Goal: Transaction & Acquisition: Download file/media

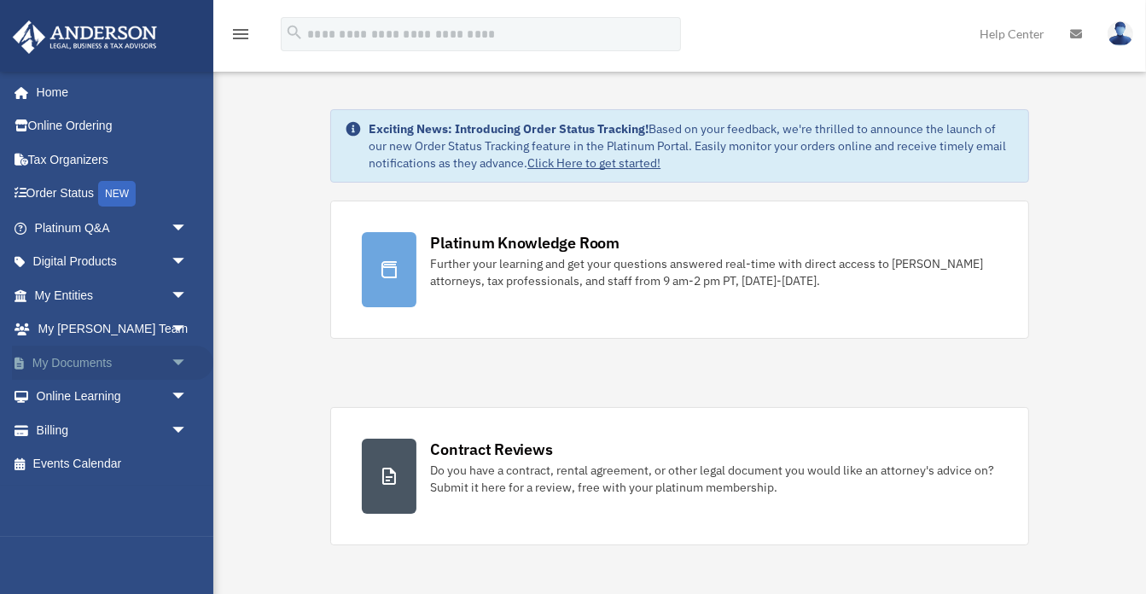
click at [172, 358] on span "arrow_drop_down" at bounding box center [188, 363] width 34 height 35
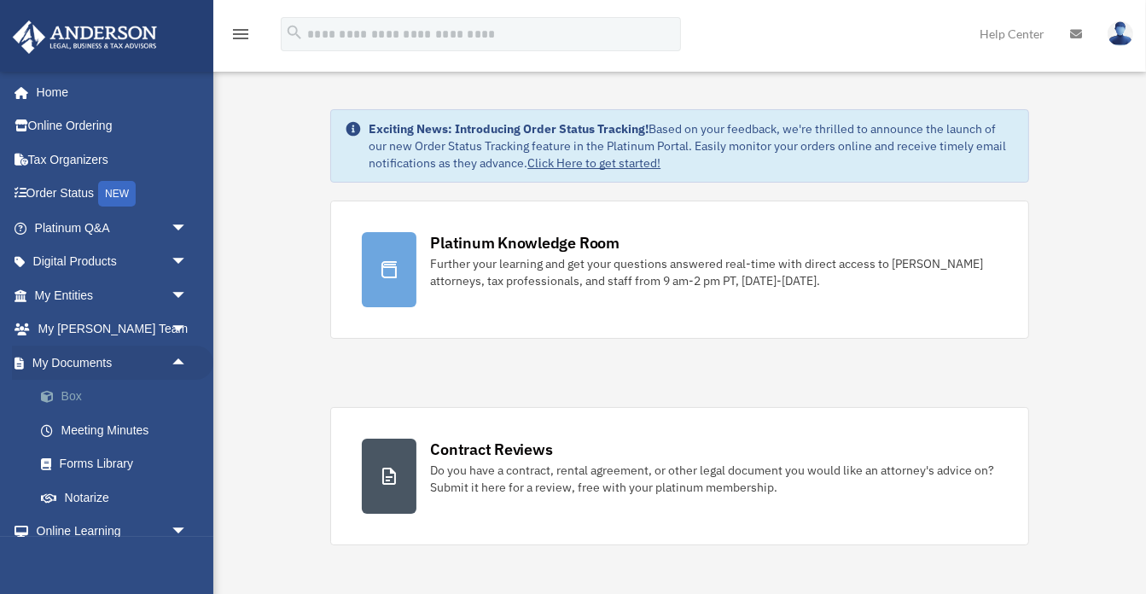
click at [77, 399] on link "Box" at bounding box center [119, 397] width 190 height 34
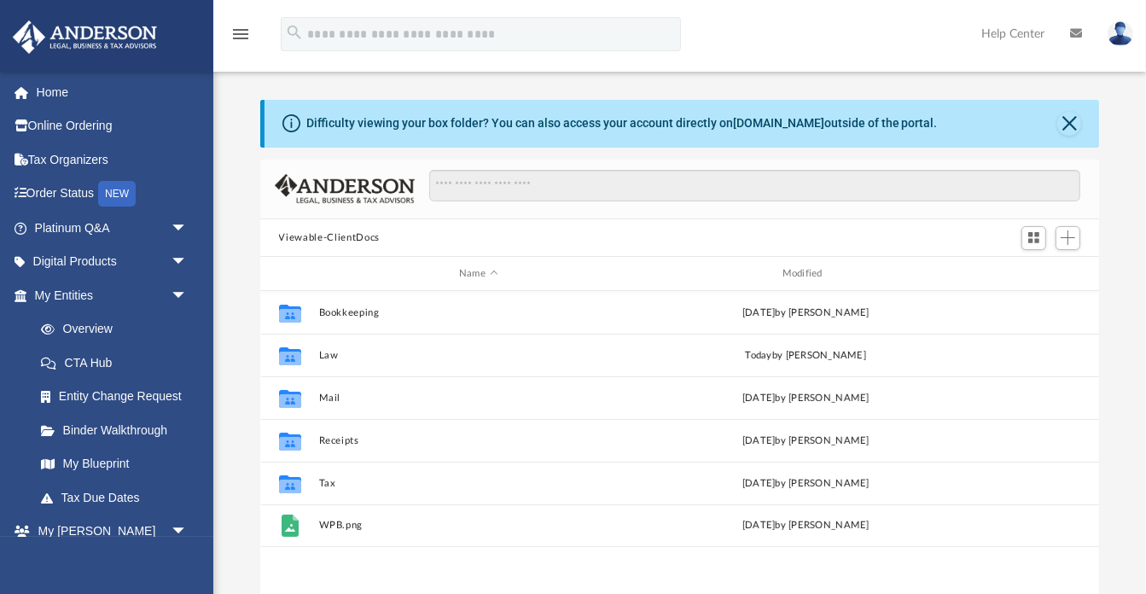
scroll to position [388, 840]
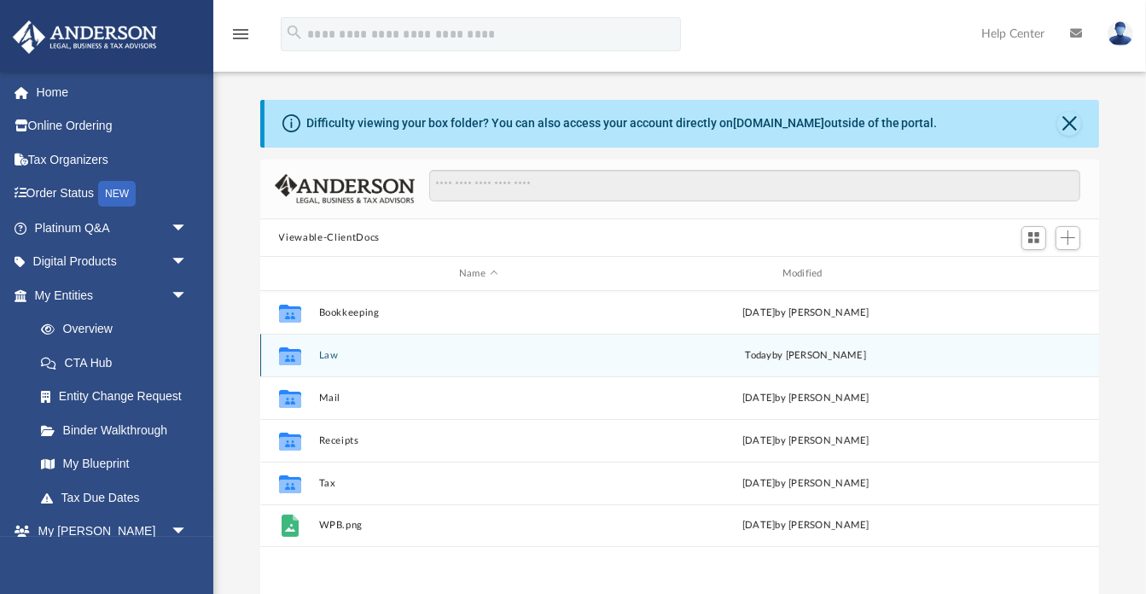
click at [333, 359] on button "Law" at bounding box center [478, 355] width 320 height 11
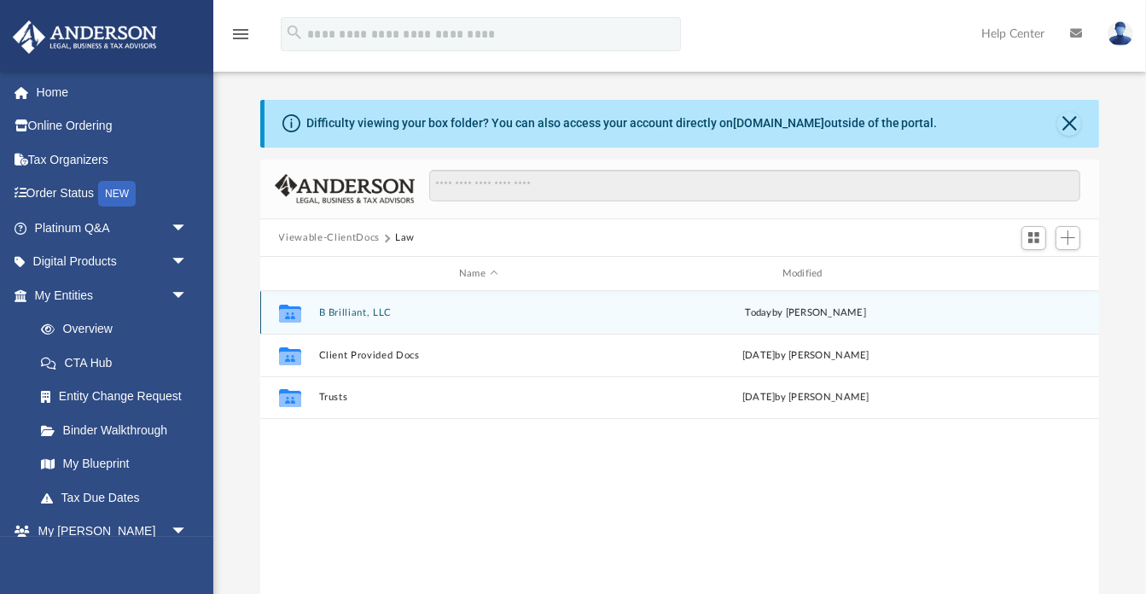
click at [336, 316] on button "B Brilliant, LLC" at bounding box center [478, 312] width 320 height 11
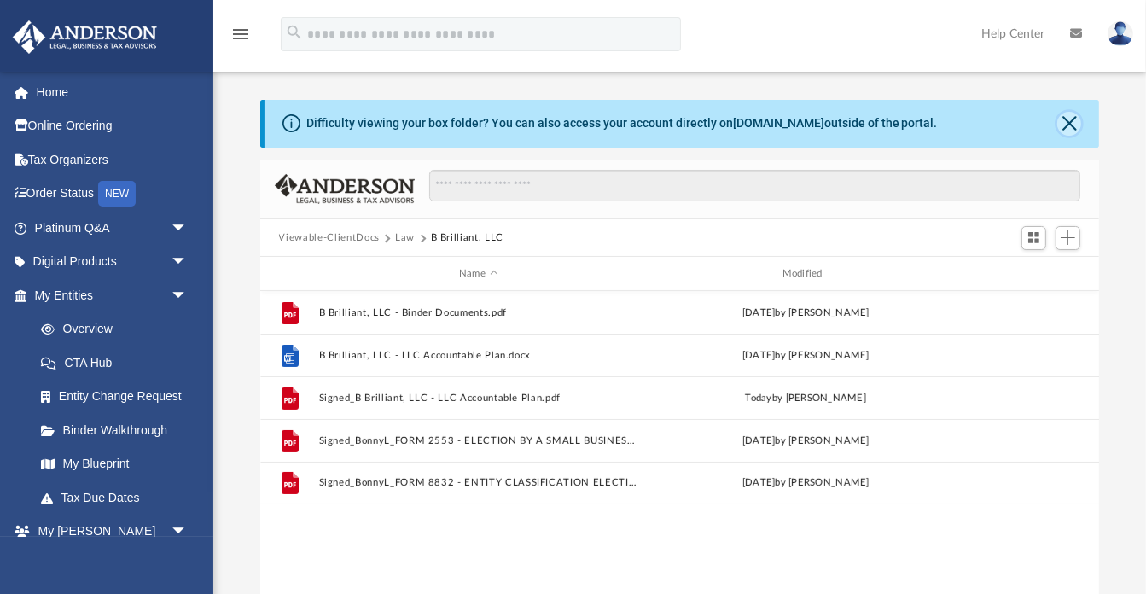
click at [1073, 124] on button "Close" at bounding box center [1070, 124] width 24 height 24
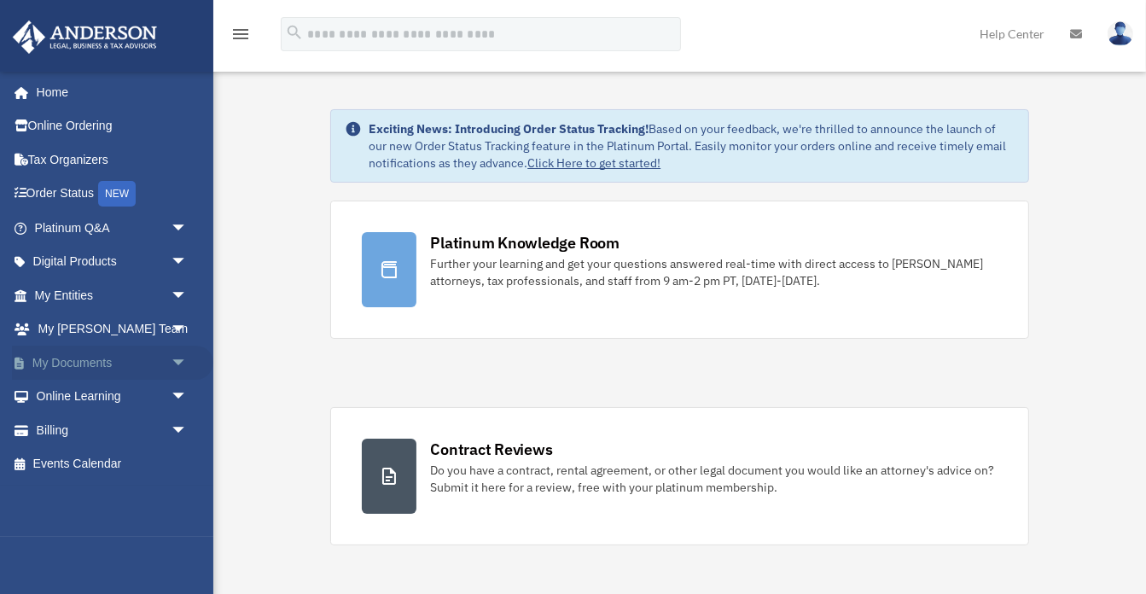
click at [140, 362] on link "My Documents arrow_drop_down" at bounding box center [112, 363] width 201 height 34
click at [174, 364] on span "arrow_drop_down" at bounding box center [188, 363] width 34 height 35
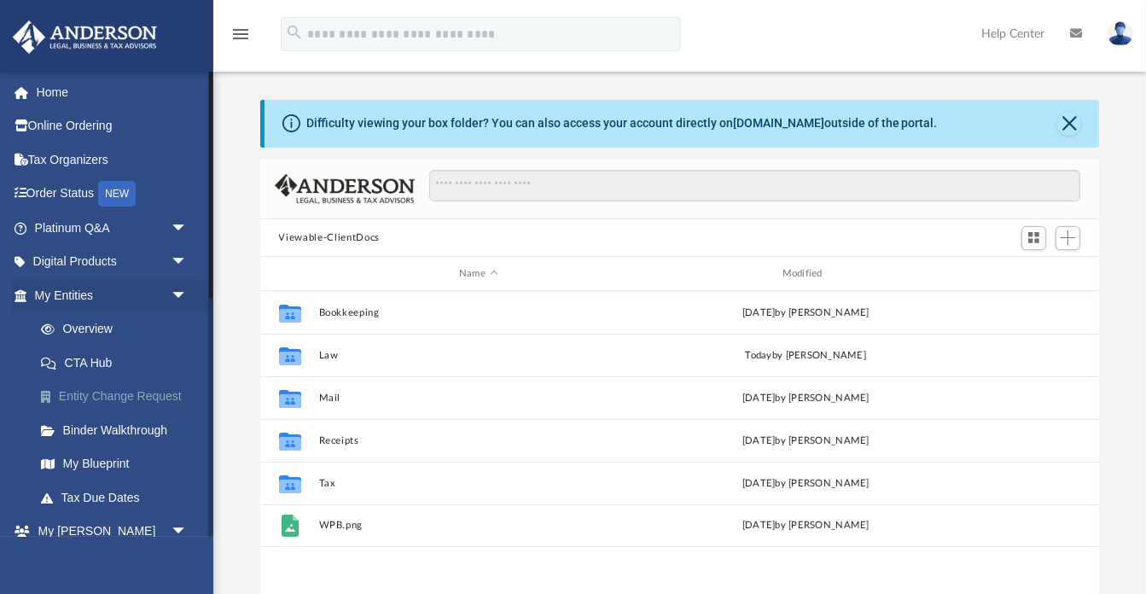
scroll to position [388, 840]
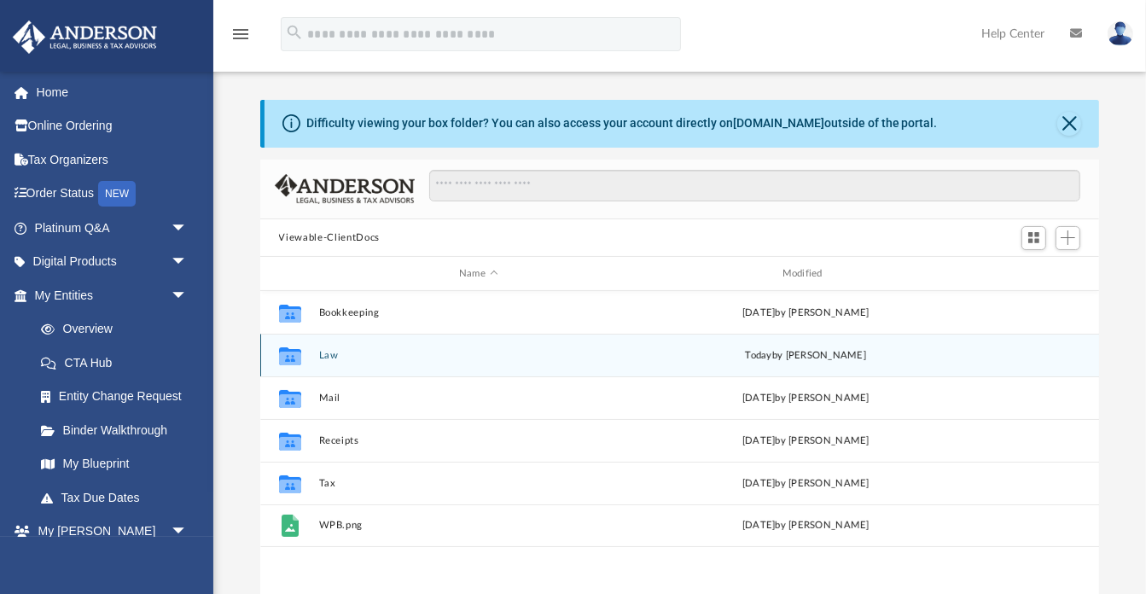
click at [333, 365] on div "Collaborated Folder Law today by B L" at bounding box center [680, 355] width 840 height 43
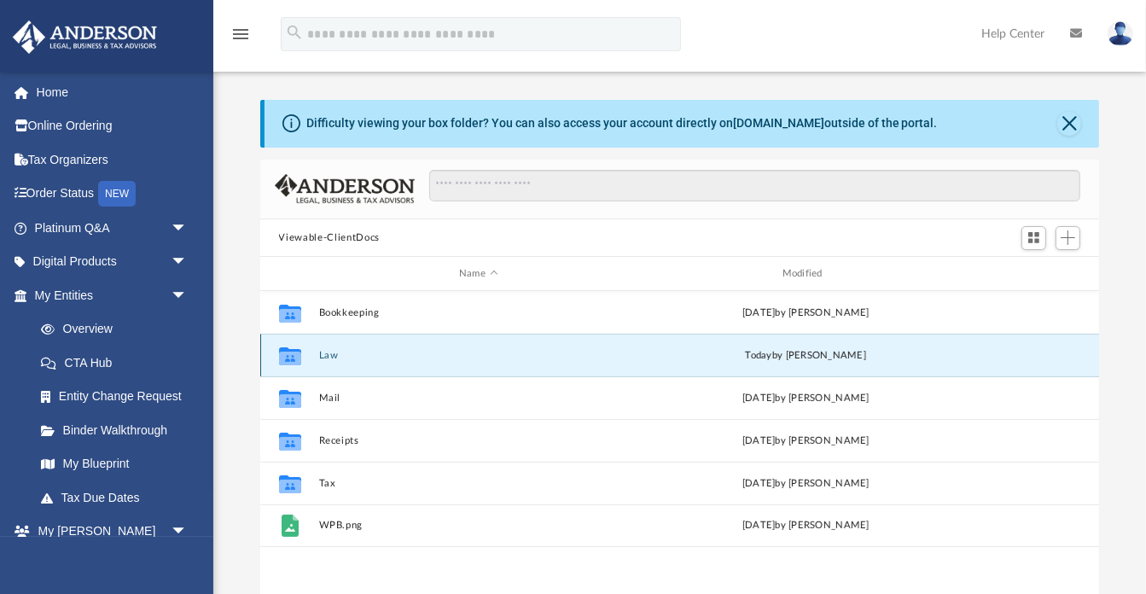
click at [326, 353] on button "Law" at bounding box center [478, 355] width 320 height 11
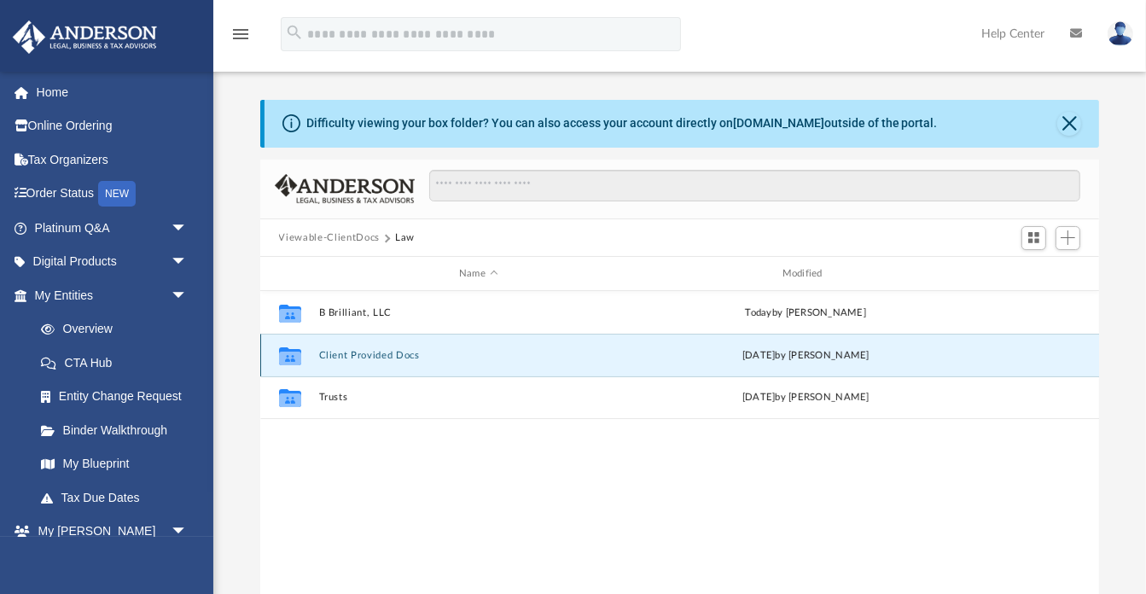
click at [326, 353] on button "Client Provided Docs" at bounding box center [478, 355] width 320 height 11
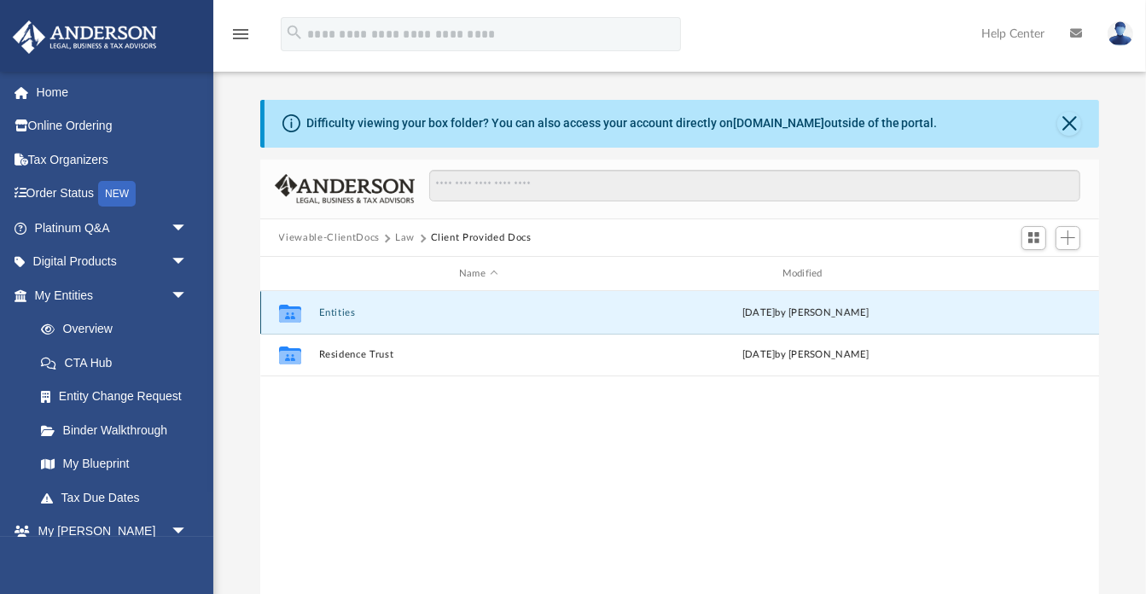
click at [326, 313] on button "Entities" at bounding box center [478, 312] width 320 height 11
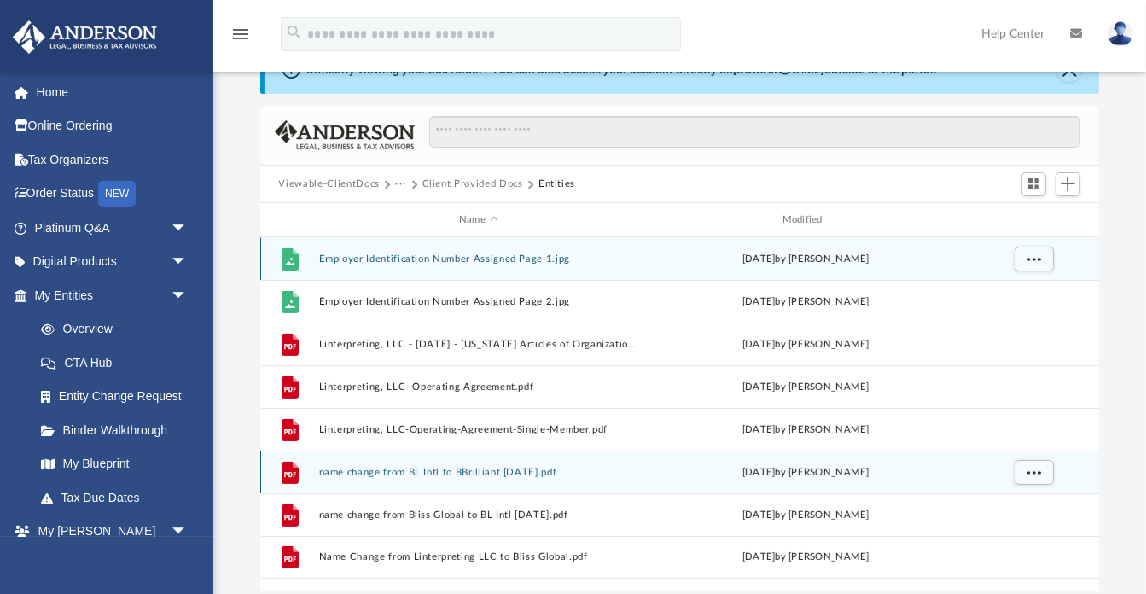
scroll to position [90, 0]
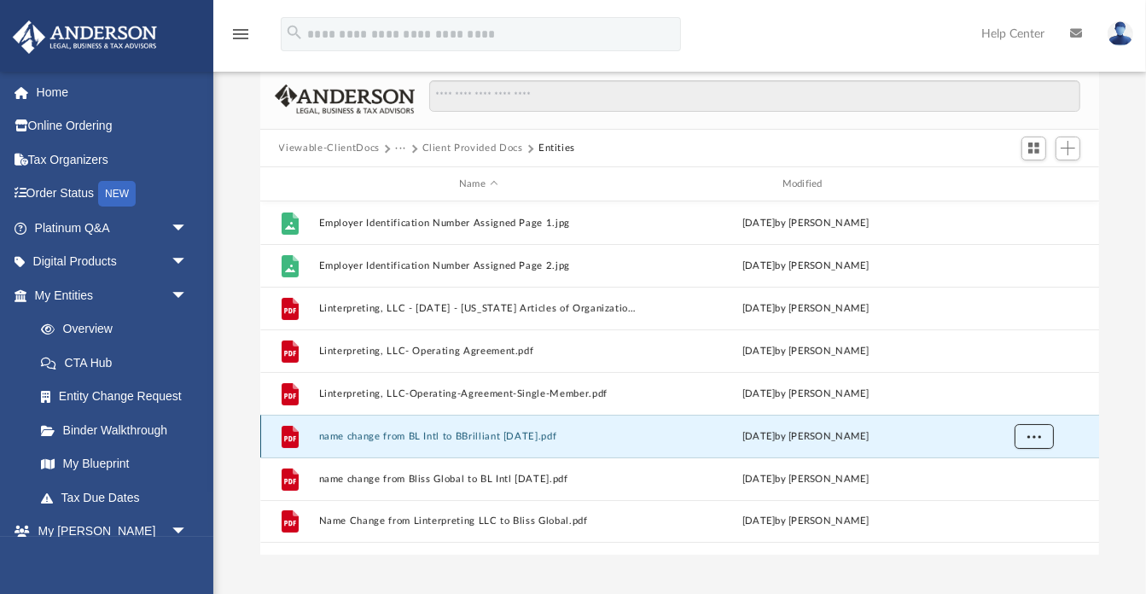
click at [1036, 437] on span "More options" at bounding box center [1034, 436] width 14 height 9
click at [1031, 500] on li "Download" at bounding box center [1019, 498] width 50 height 18
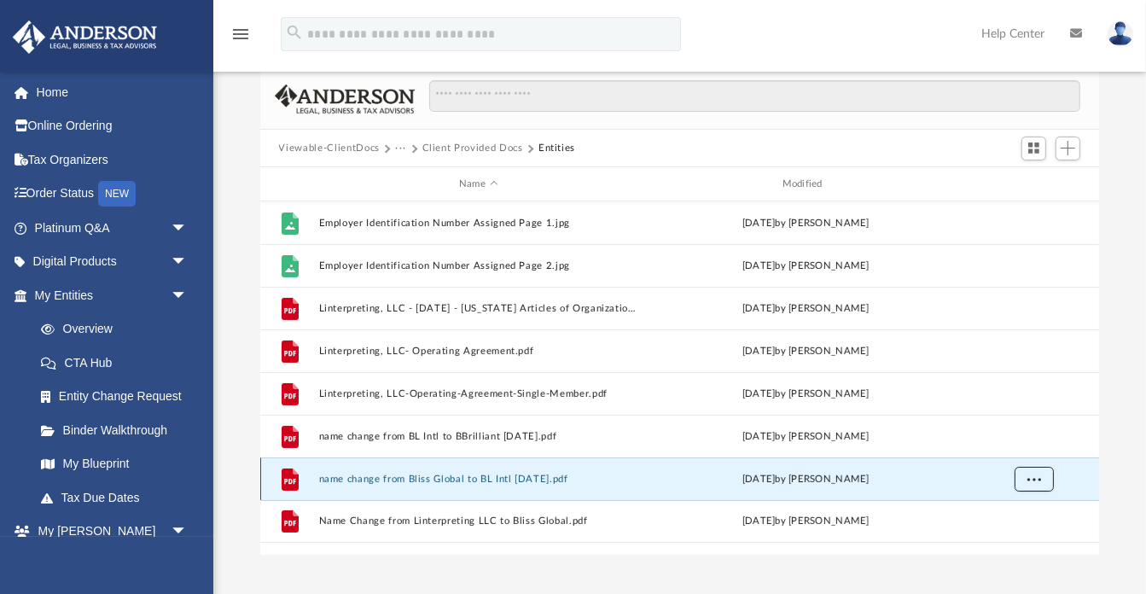
click at [1040, 473] on button "More options" at bounding box center [1033, 480] width 39 height 26
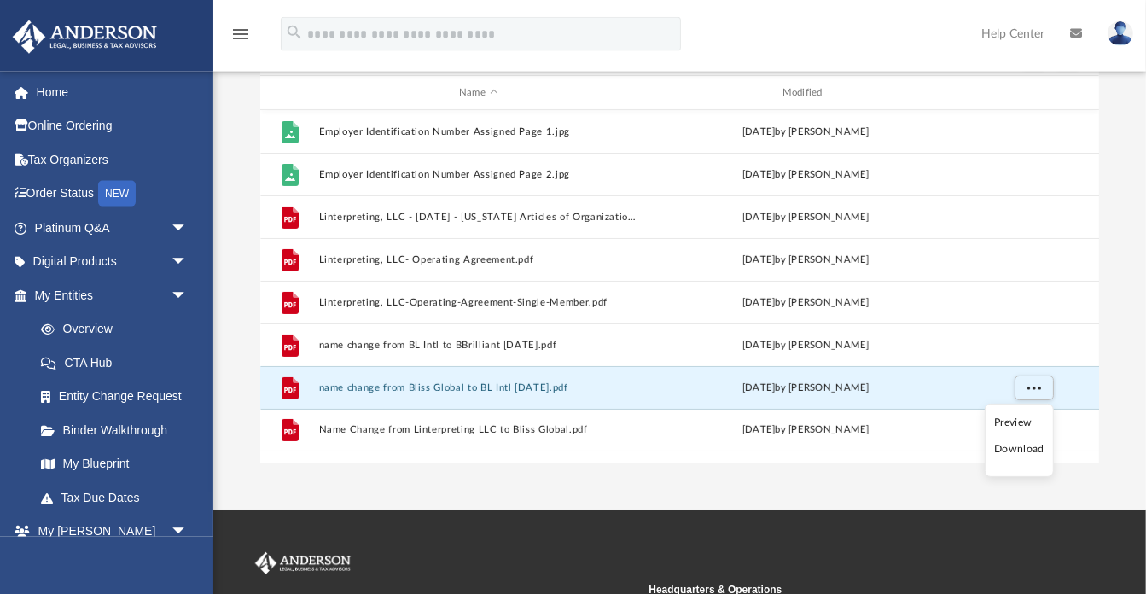
scroll to position [225, 0]
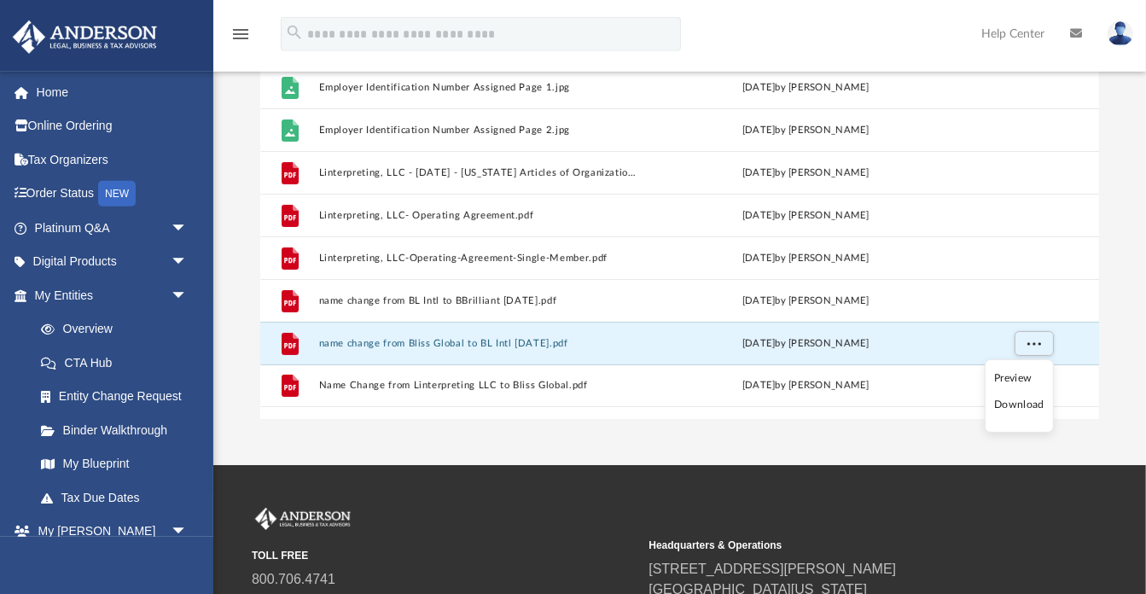
click at [1015, 402] on li "Download" at bounding box center [1020, 405] width 50 height 18
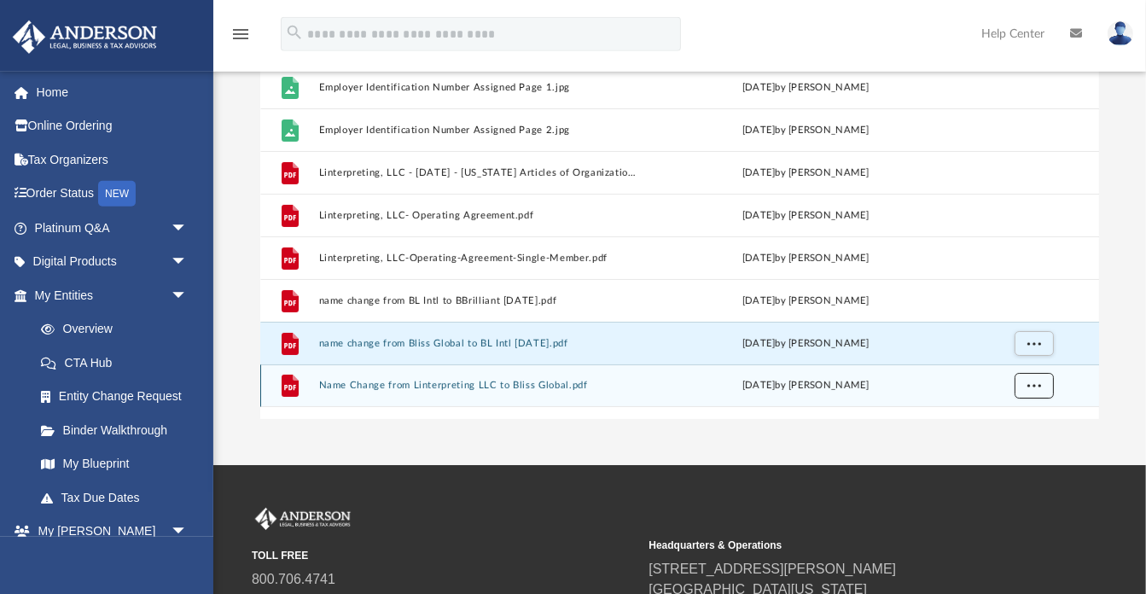
click at [1036, 388] on span "More options" at bounding box center [1034, 385] width 14 height 9
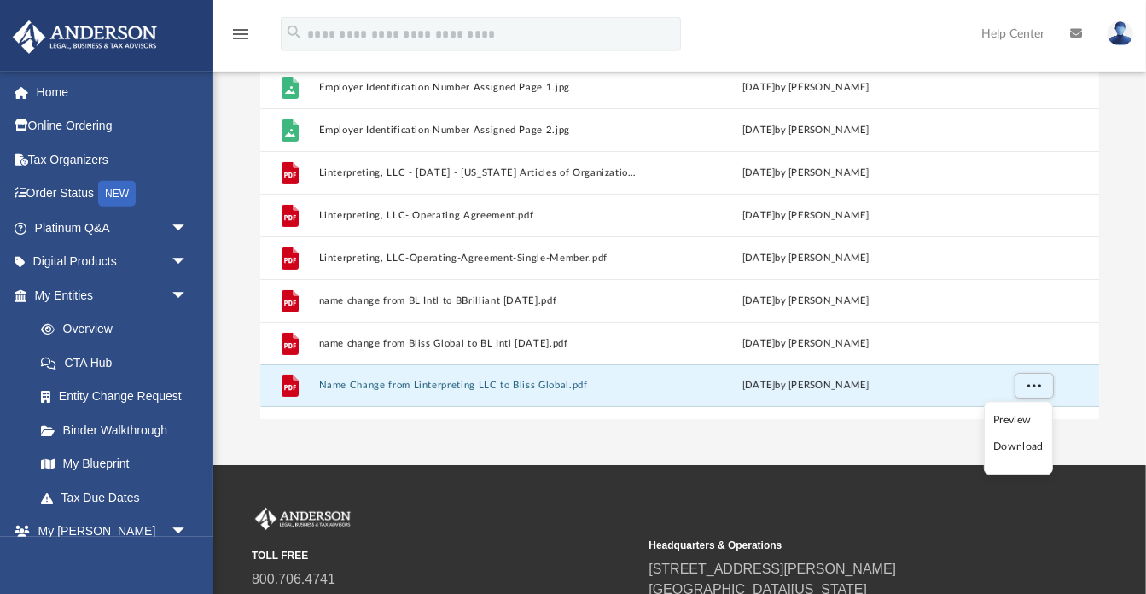
click at [1013, 443] on li "Download" at bounding box center [1019, 448] width 50 height 18
